Goal: Task Accomplishment & Management: Manage account settings

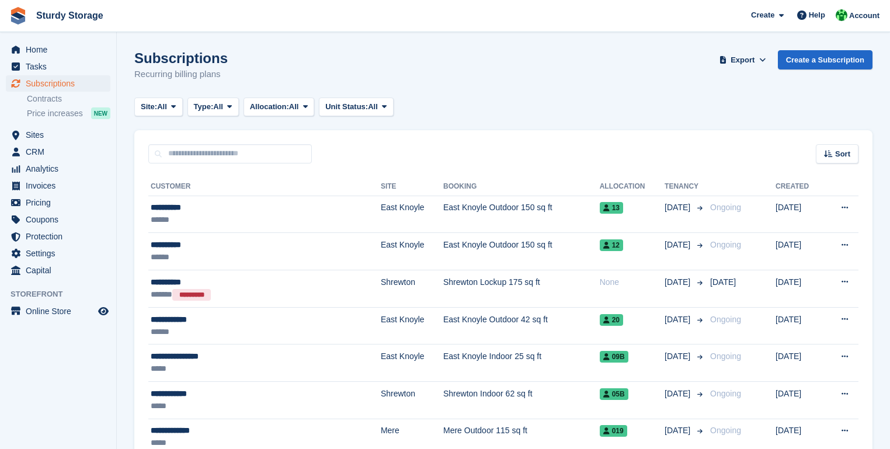
scroll to position [93, 0]
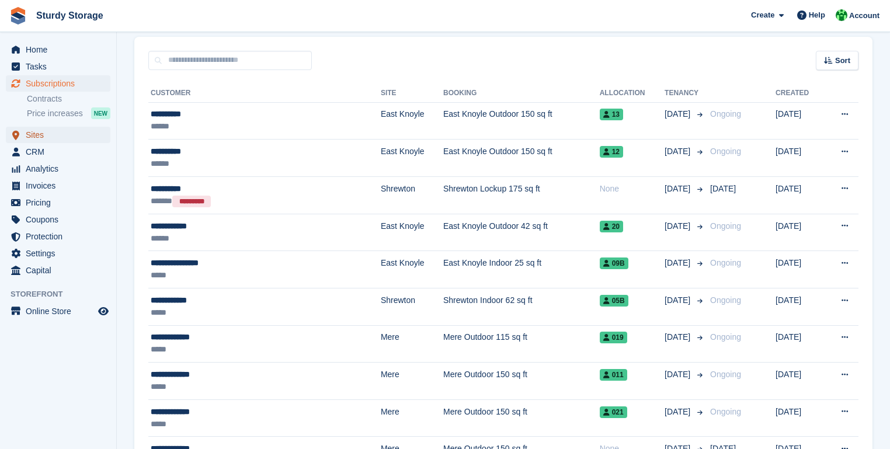
click at [26, 133] on span "Sites" at bounding box center [61, 135] width 70 height 16
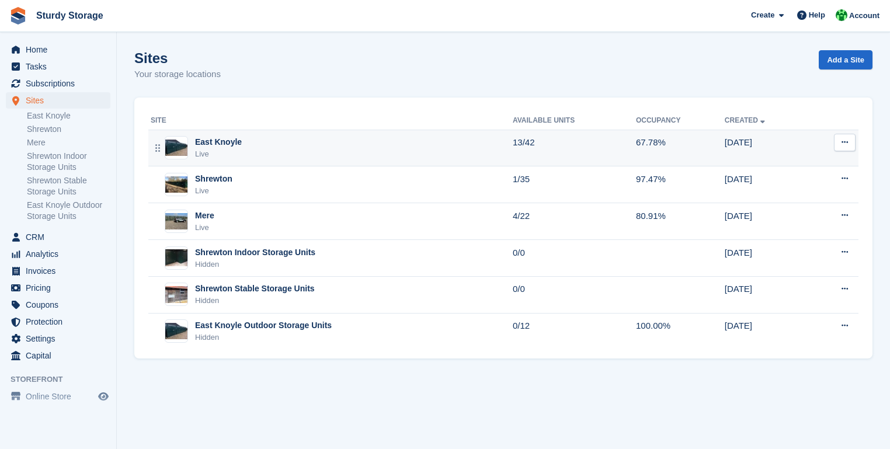
click at [225, 140] on div "East Knoyle" at bounding box center [218, 142] width 47 height 12
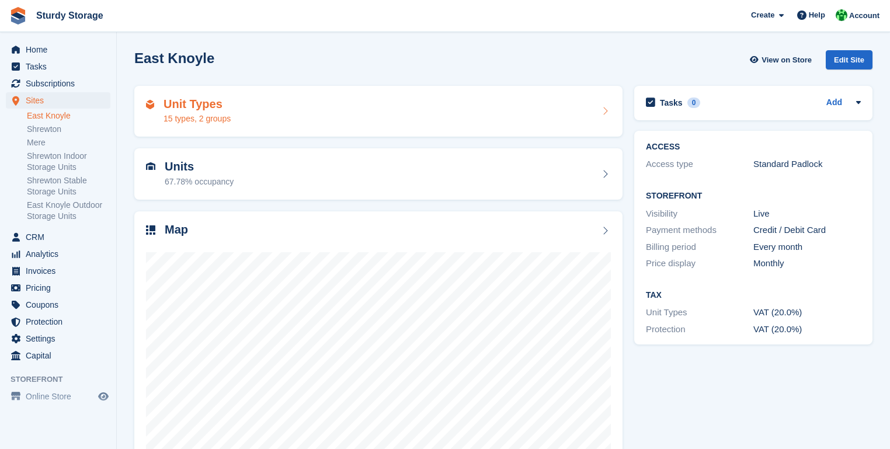
click at [605, 107] on icon at bounding box center [605, 110] width 12 height 9
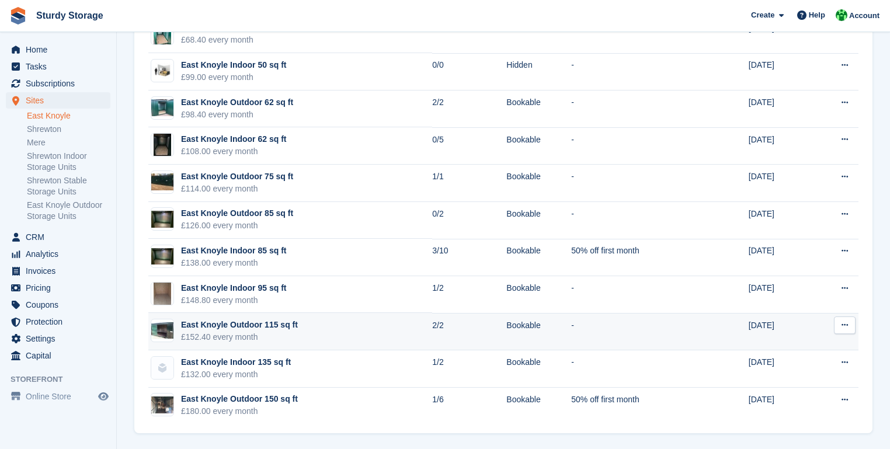
scroll to position [252, 0]
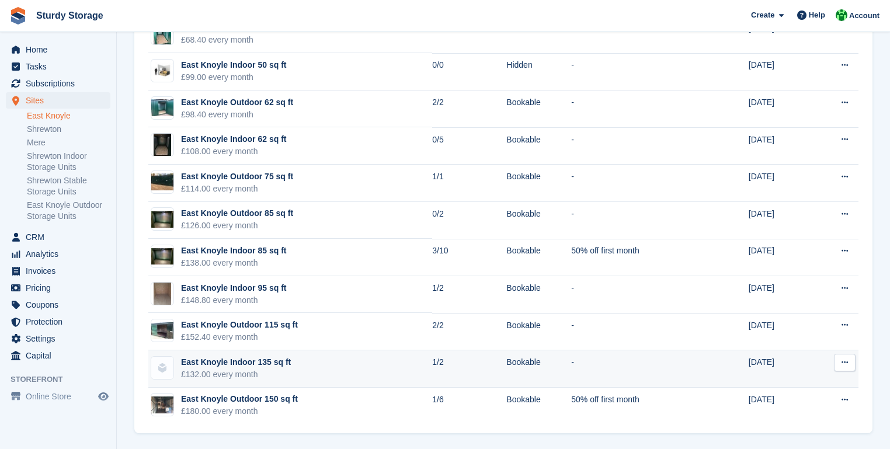
click at [844, 363] on icon at bounding box center [845, 363] width 6 height 8
click at [784, 383] on p "Edit unit type" at bounding box center [800, 385] width 102 height 15
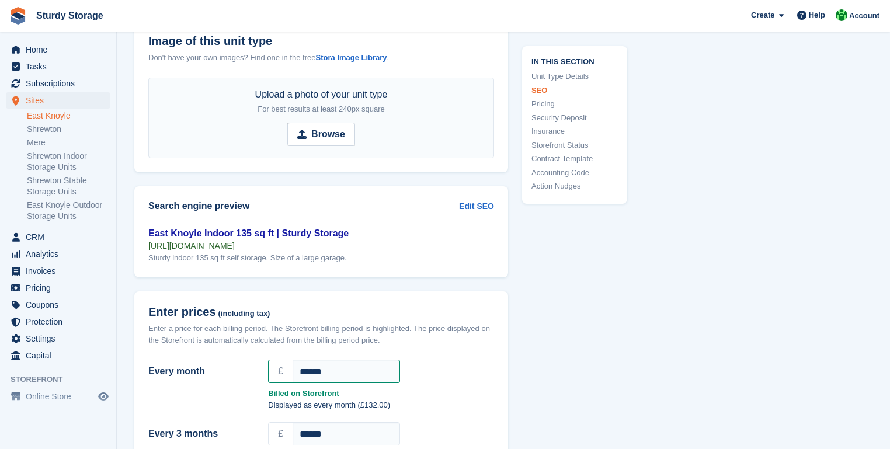
scroll to position [514, 0]
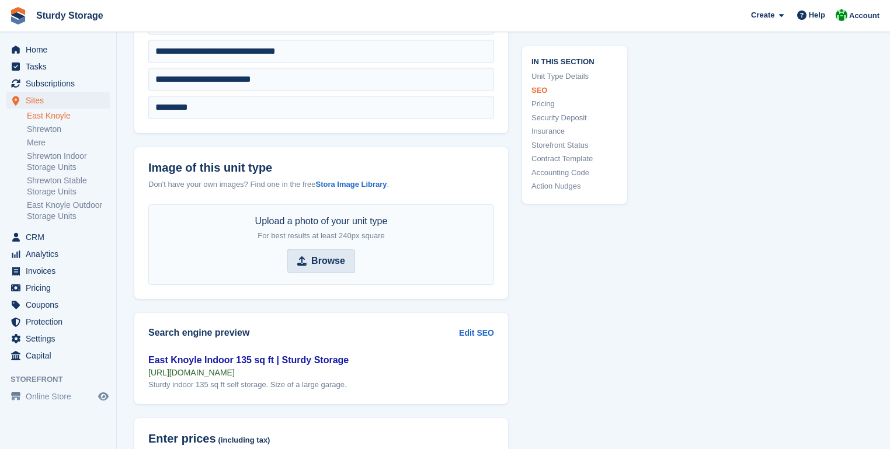
click at [323, 261] on strong "Browse" at bounding box center [328, 261] width 34 height 14
click at [323, 261] on input "Browse" at bounding box center [321, 260] width 68 height 23
type input "**********"
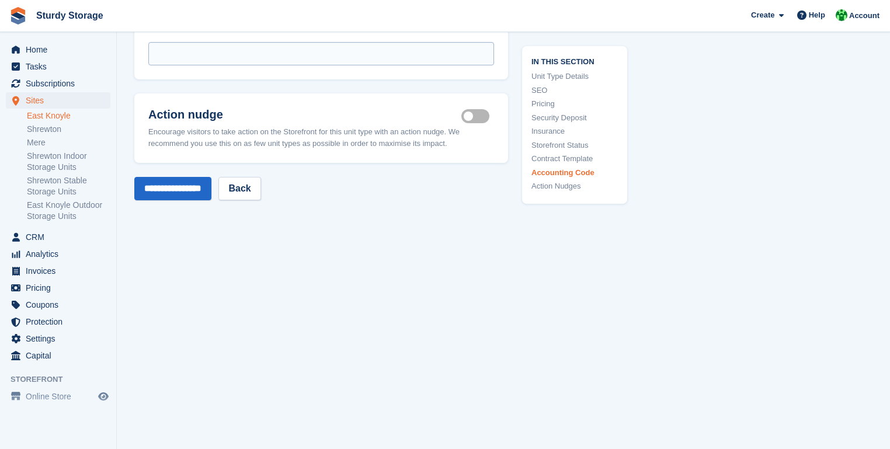
scroll to position [2152, 0]
click at [183, 186] on input "**********" at bounding box center [172, 185] width 77 height 23
